Goal: Information Seeking & Learning: Learn about a topic

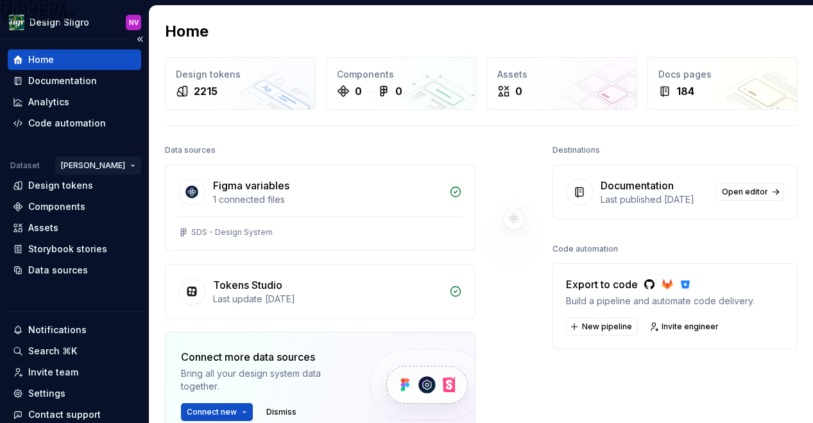
click at [108, 167] on html "H:659px W:1267px Design Sligro NV Home Documentation Analytics Code automation …" at bounding box center [406, 211] width 813 height 423
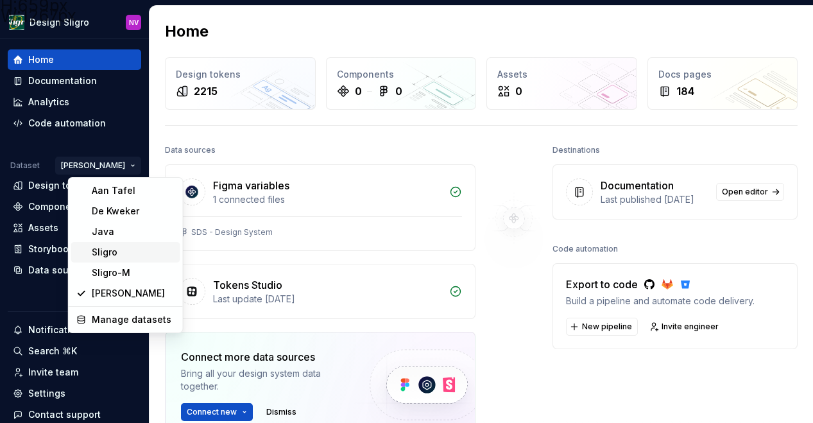
click at [105, 258] on div "Sligro" at bounding box center [133, 252] width 83 height 13
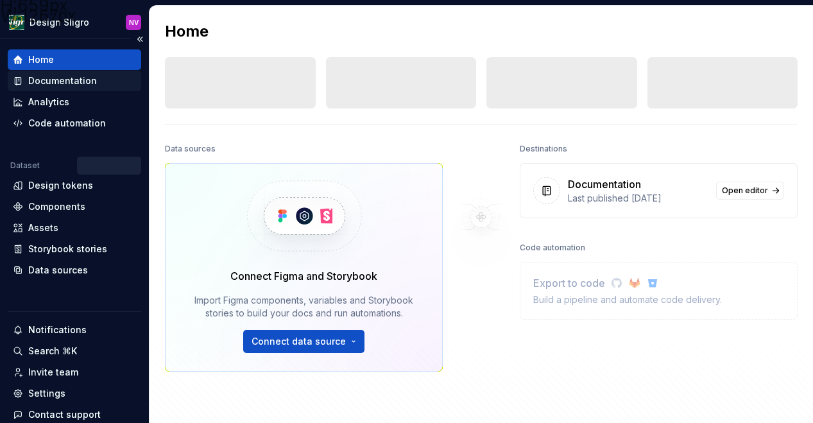
click at [94, 76] on div "Documentation" at bounding box center [74, 80] width 123 height 13
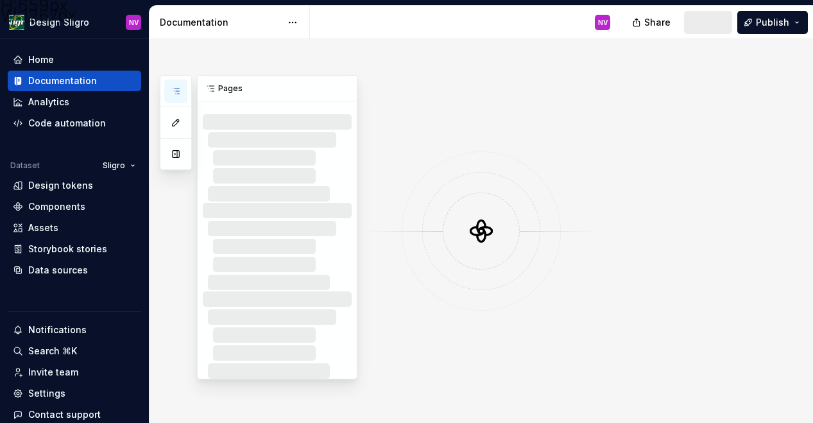
click at [169, 89] on button "button" at bounding box center [175, 91] width 23 height 23
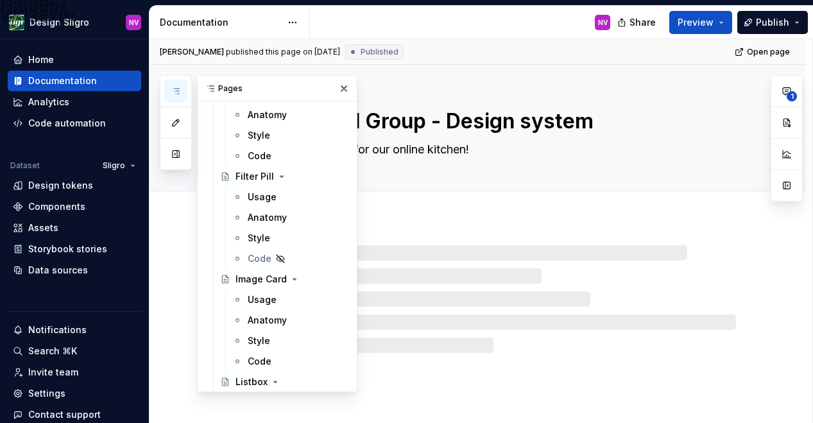
scroll to position [1733, 0]
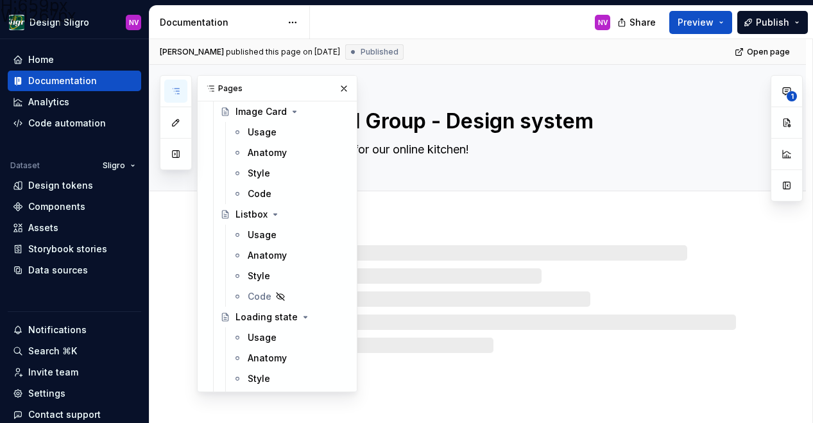
drag, startPoint x: 305, startPoint y: 220, endPoint x: 202, endPoint y: 253, distance: 108.4
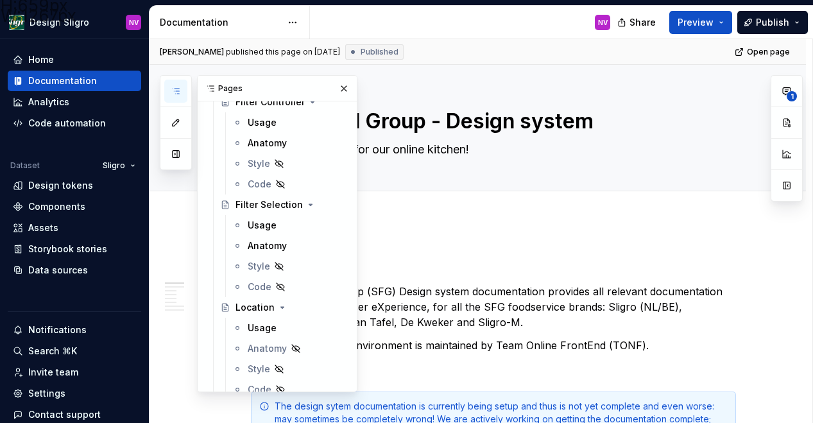
scroll to position [4142, 0]
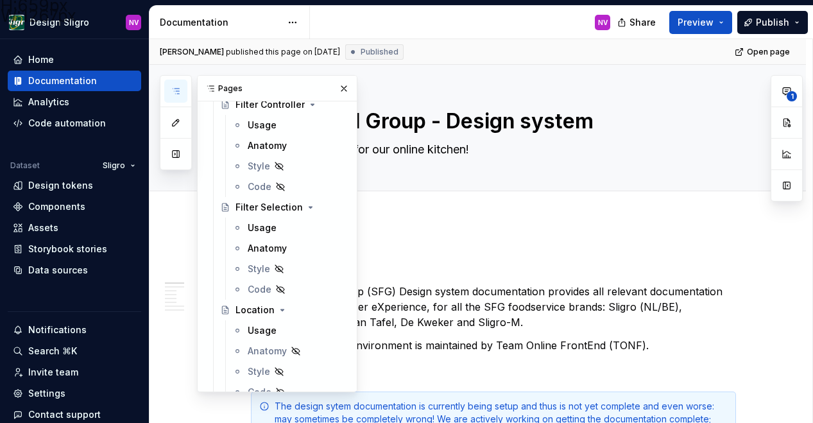
type textarea "*"
